Goal: Task Accomplishment & Management: Manage account settings

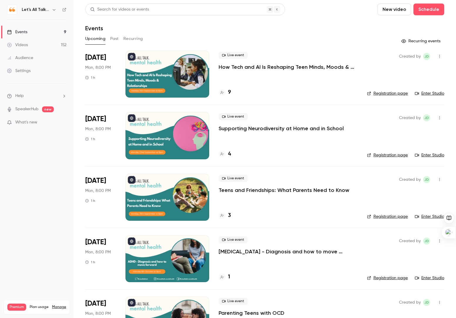
click at [20, 72] on div "Settings" at bounding box center [19, 71] width 24 height 6
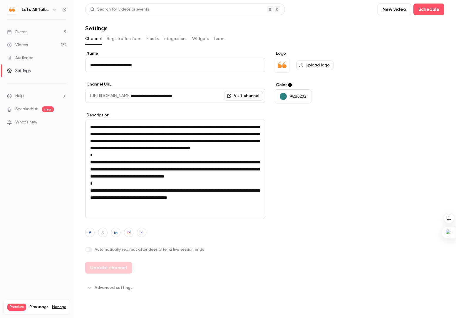
click at [61, 305] on link "Manage" at bounding box center [59, 307] width 14 height 5
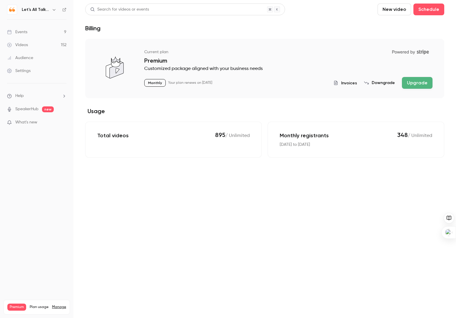
click at [54, 10] on icon "button" at bounding box center [54, 9] width 5 height 5
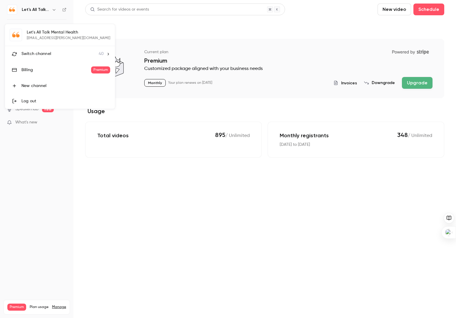
click at [41, 52] on span "Switch channel" at bounding box center [36, 54] width 30 height 6
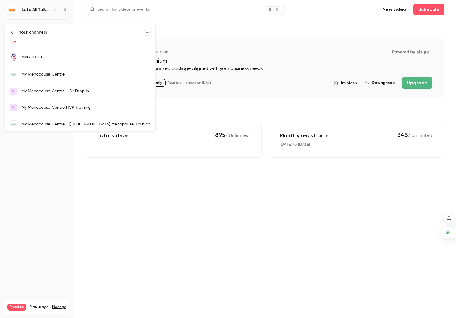
scroll to position [393, 0]
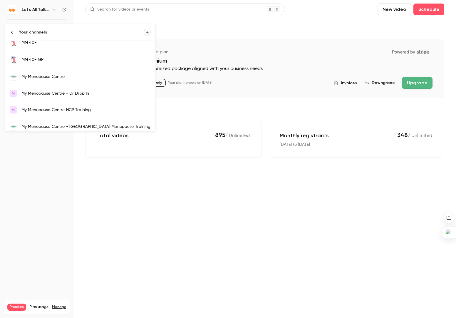
click at [54, 74] on div "My Menopause Centre" at bounding box center [85, 77] width 129 height 6
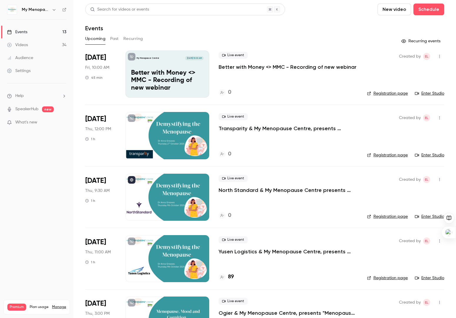
click at [54, 10] on icon "button" at bounding box center [54, 9] width 5 height 5
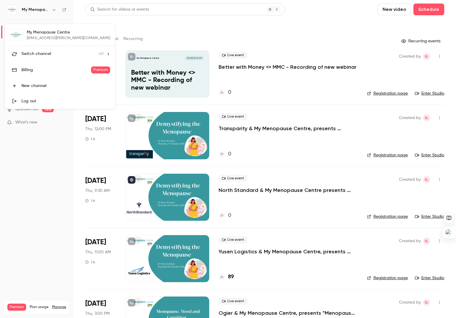
click at [36, 148] on div at bounding box center [228, 159] width 456 height 318
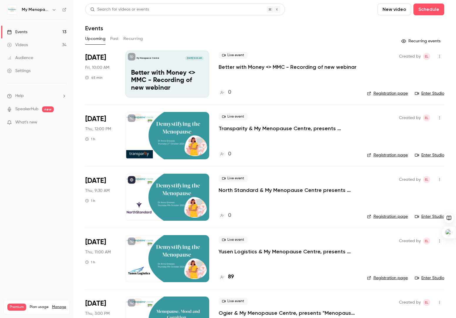
click at [35, 94] on li "Help" at bounding box center [36, 96] width 59 height 6
click at [36, 197] on div at bounding box center [228, 159] width 456 height 318
click at [20, 71] on div "Settings" at bounding box center [19, 71] width 24 height 6
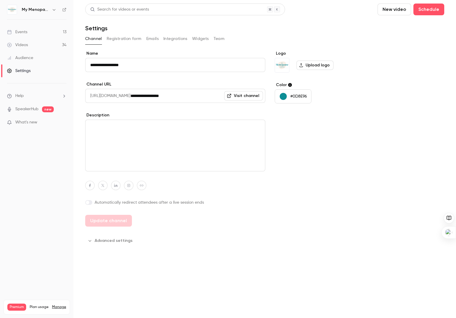
click at [220, 38] on button "Team" at bounding box center [219, 38] width 11 height 9
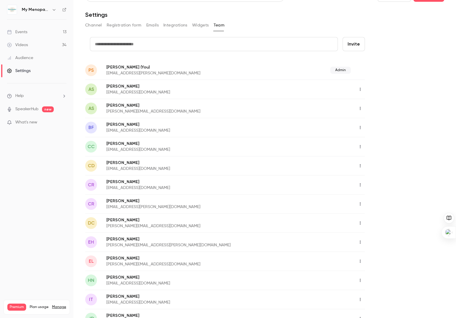
scroll to position [7, 0]
